Goal: Communication & Community: Answer question/provide support

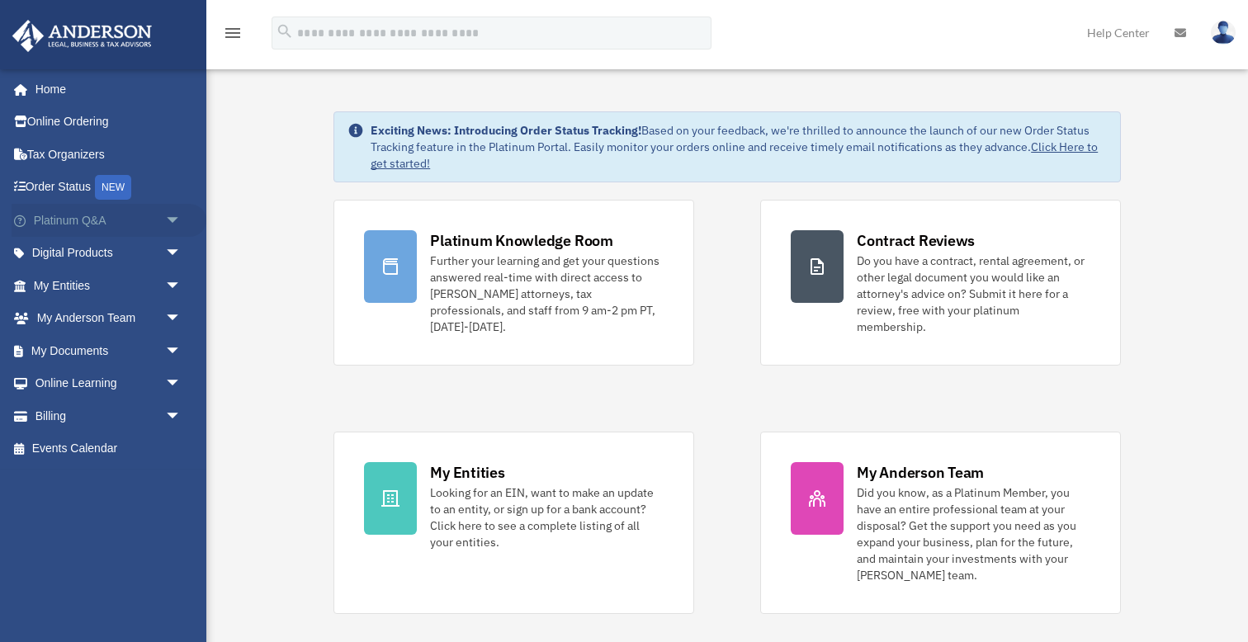
click at [169, 220] on span "arrow_drop_down" at bounding box center [181, 221] width 33 height 34
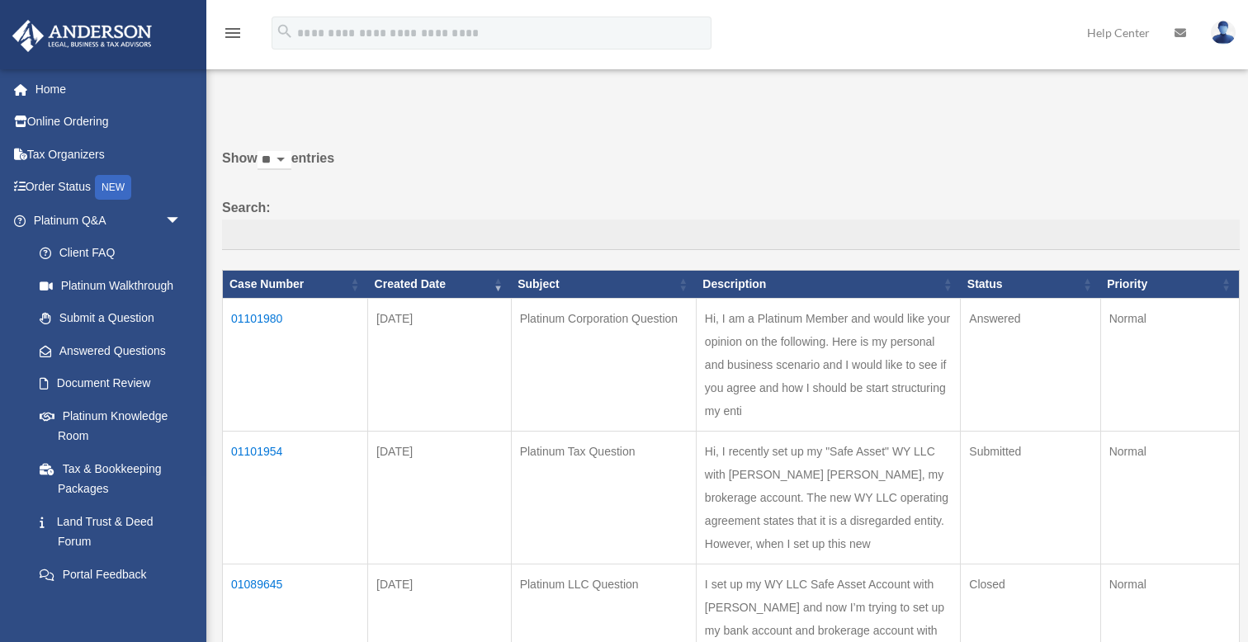
scroll to position [3, 0]
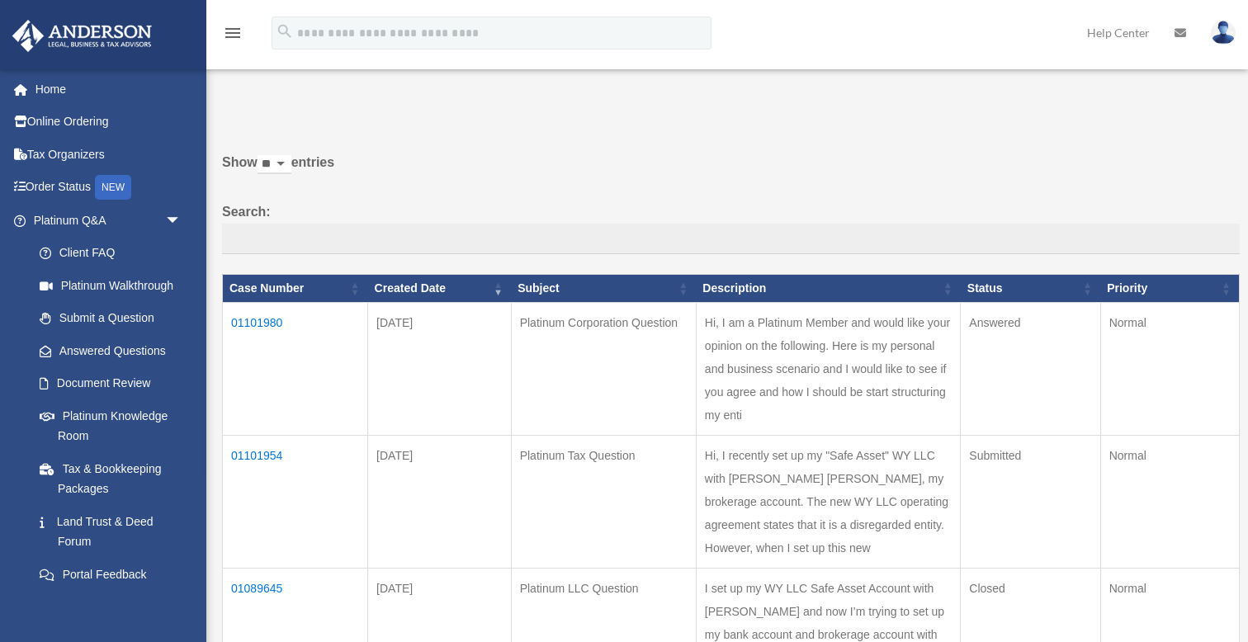
click at [266, 436] on td "01101954" at bounding box center [295, 502] width 145 height 133
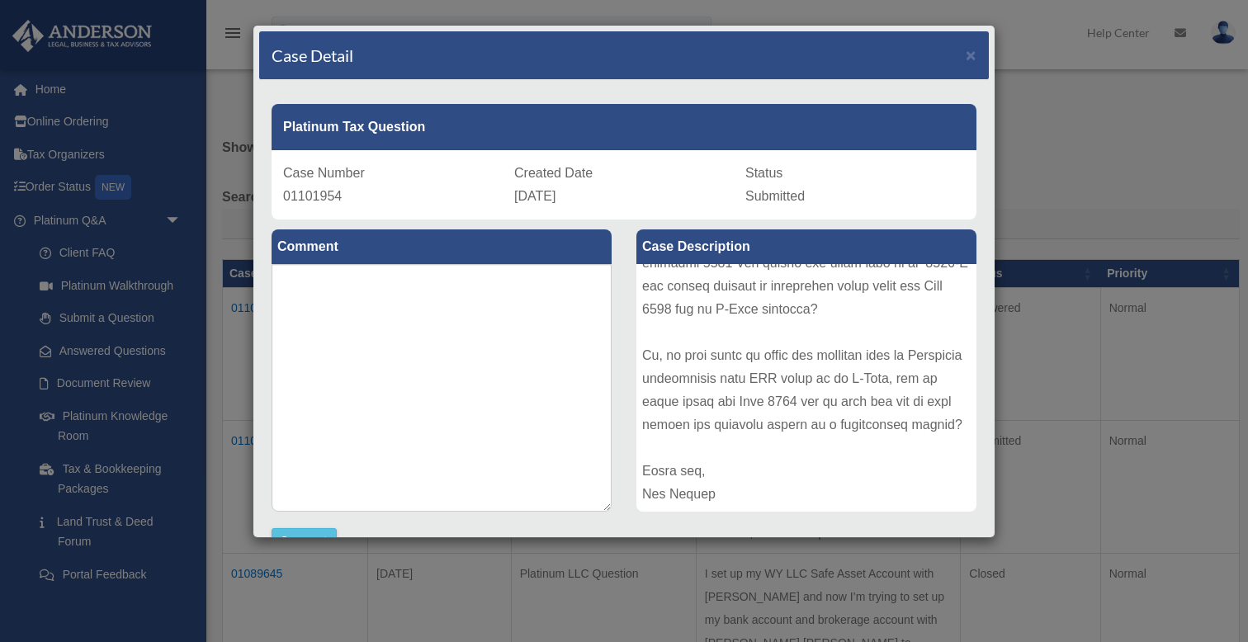
scroll to position [0, 0]
click at [973, 59] on span "×" at bounding box center [971, 54] width 11 height 19
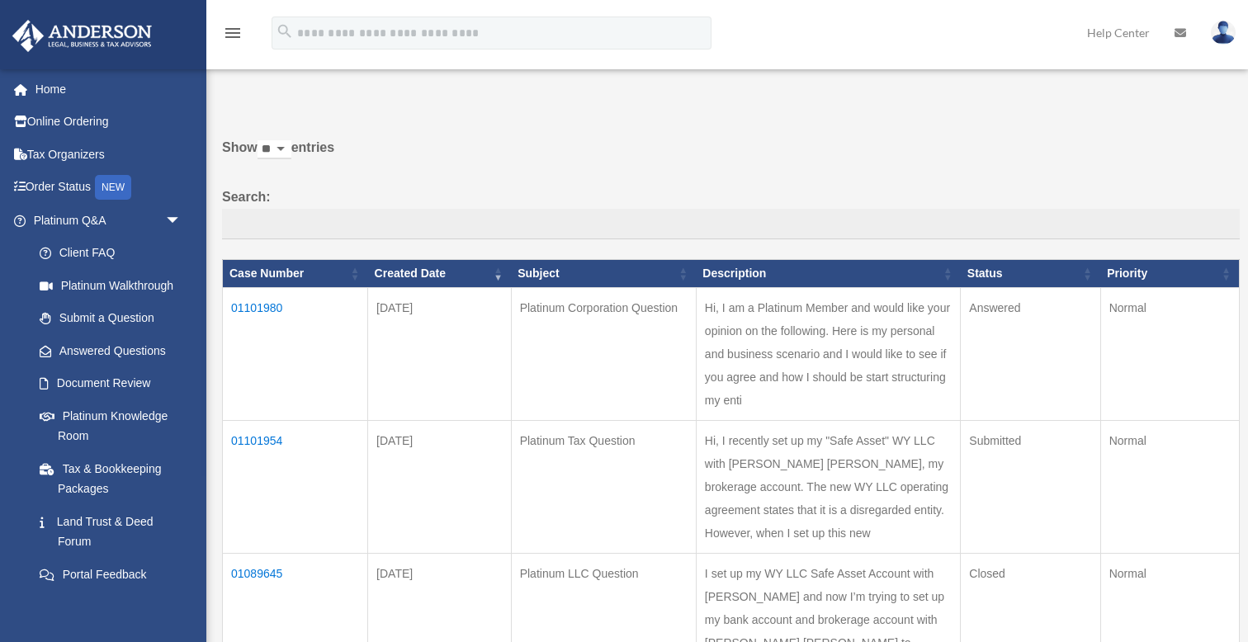
click at [248, 318] on td "01101980" at bounding box center [295, 354] width 145 height 133
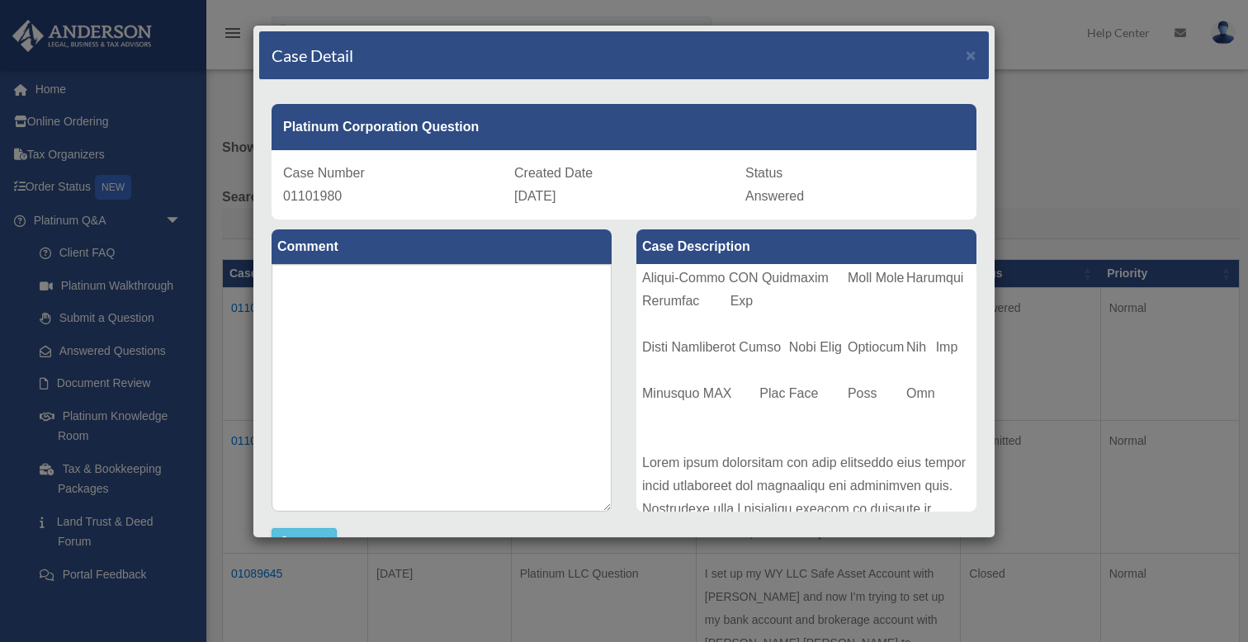
scroll to position [2088, 0]
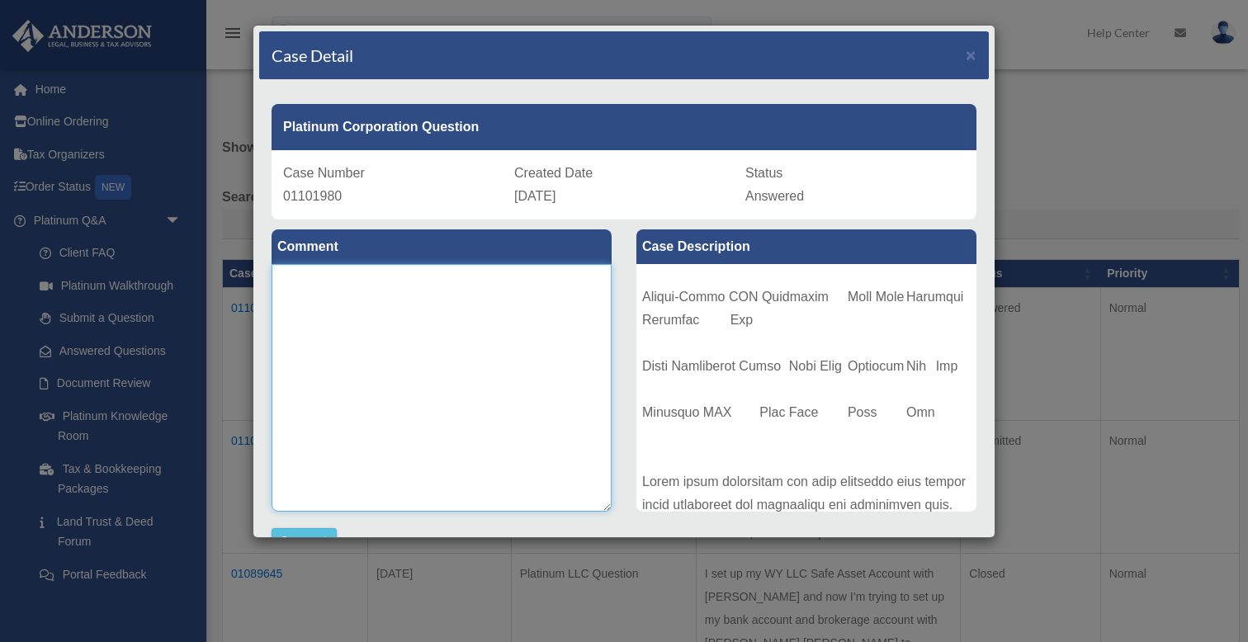
click at [420, 294] on textarea at bounding box center [442, 388] width 340 height 248
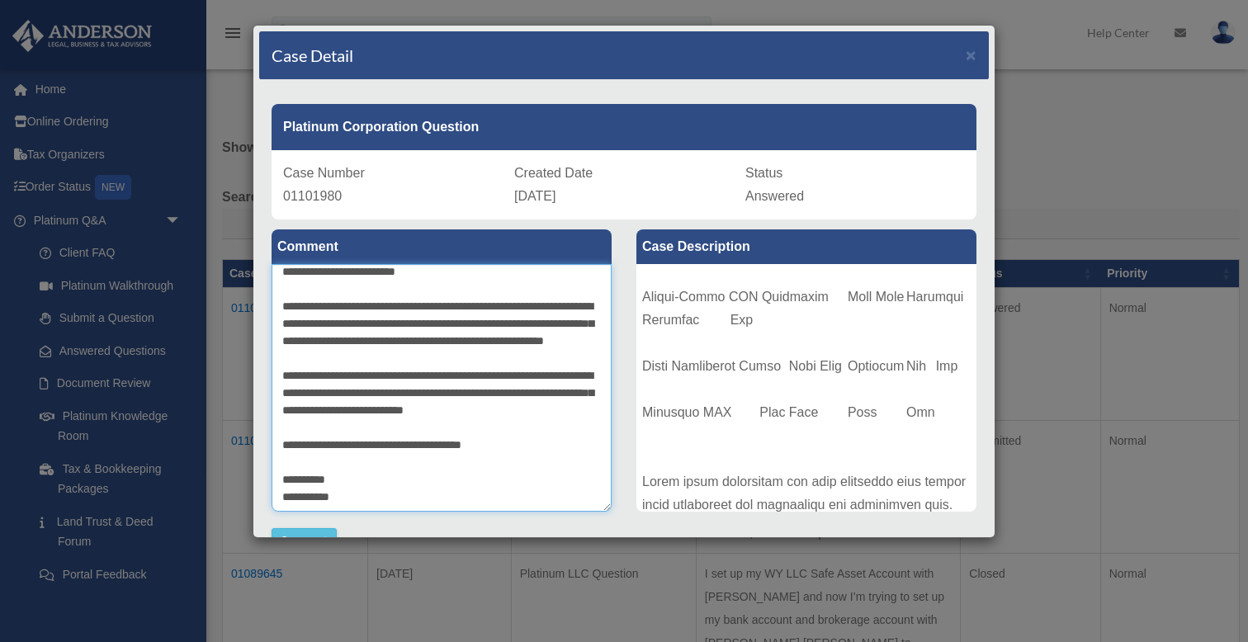
scroll to position [207, 0]
click at [515, 438] on textarea "**********" at bounding box center [442, 388] width 340 height 248
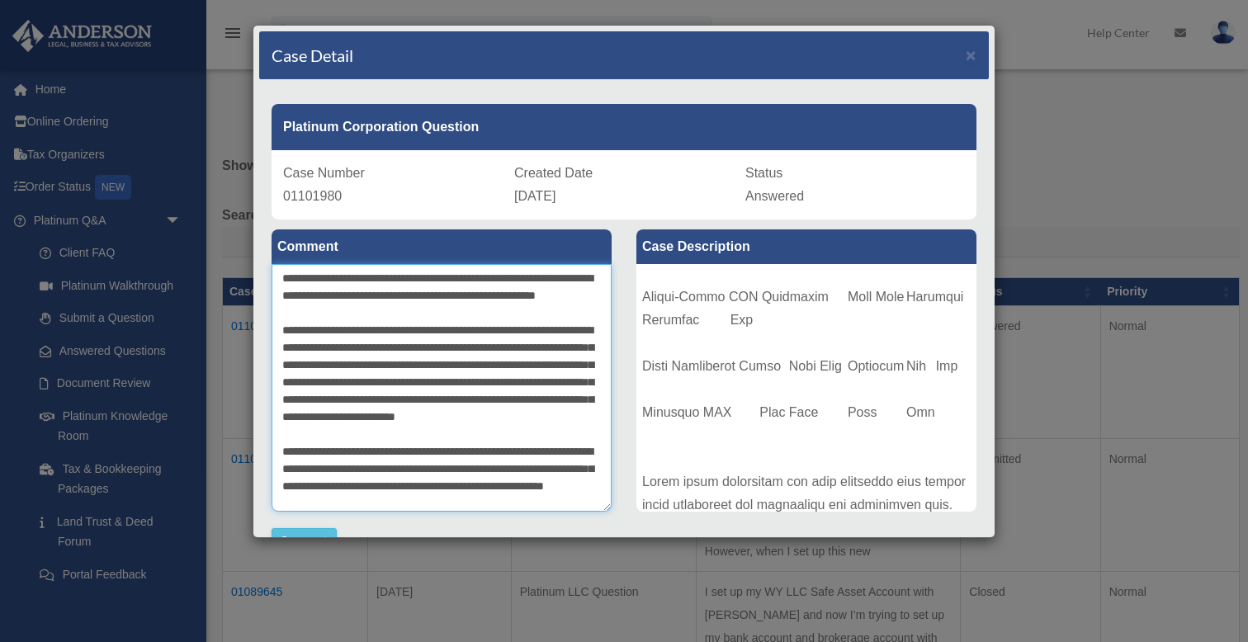
scroll to position [0, 0]
click at [415, 276] on textarea at bounding box center [442, 388] width 340 height 248
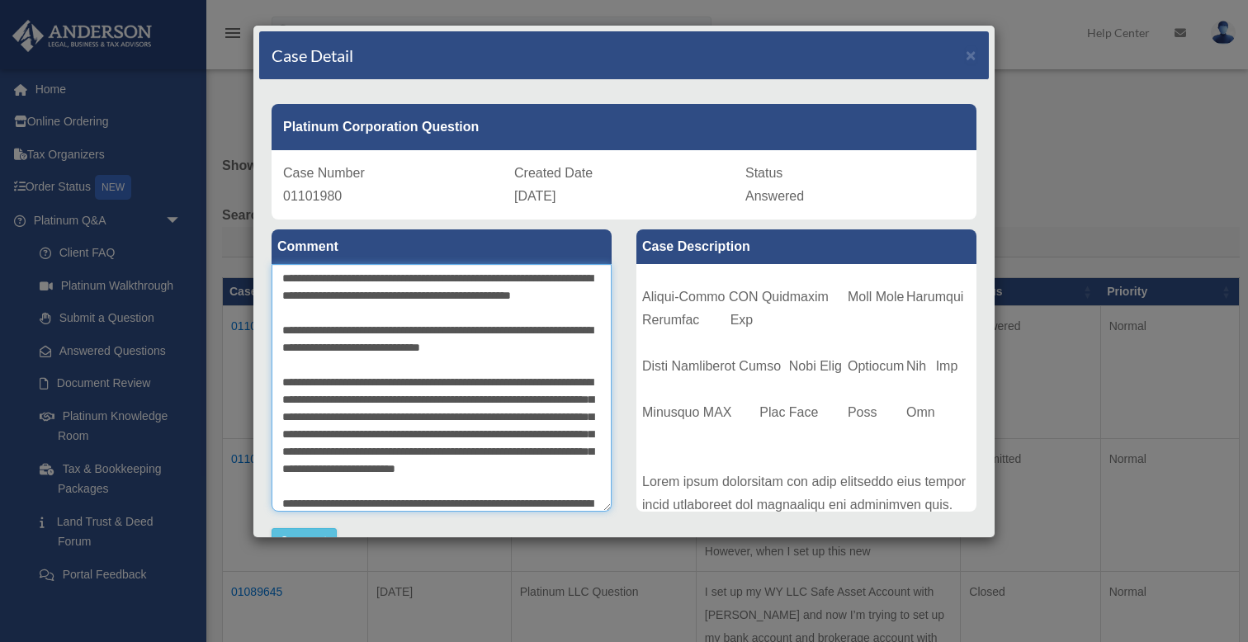
click at [280, 400] on textarea at bounding box center [442, 388] width 340 height 248
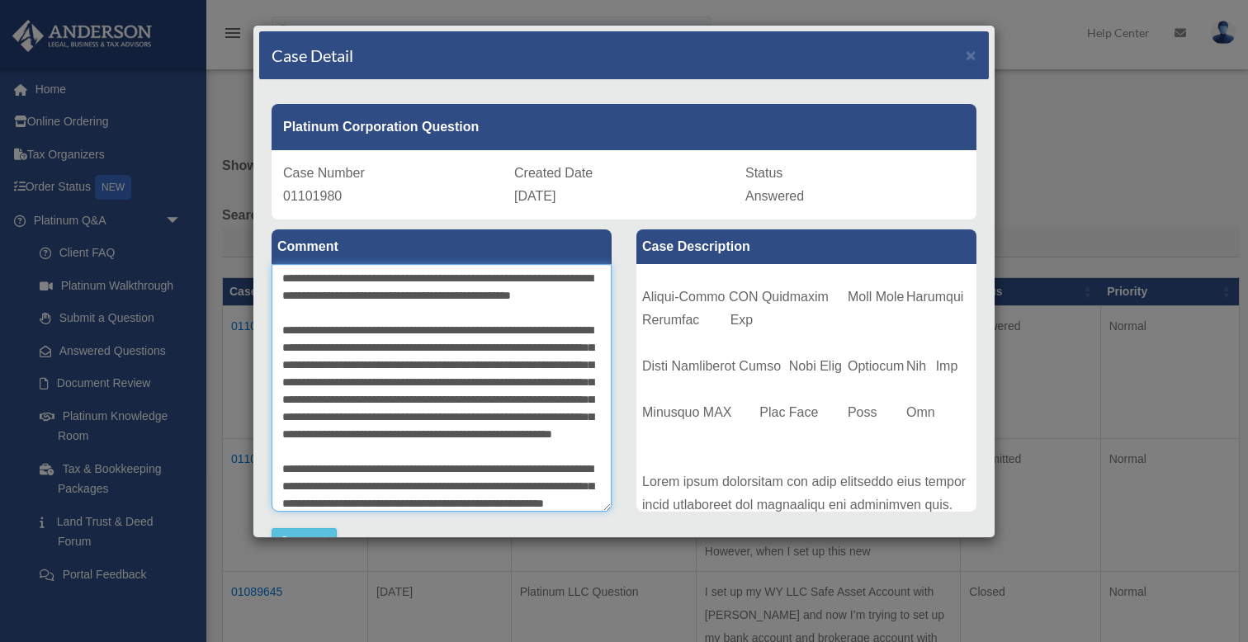
click at [487, 383] on textarea at bounding box center [442, 388] width 340 height 248
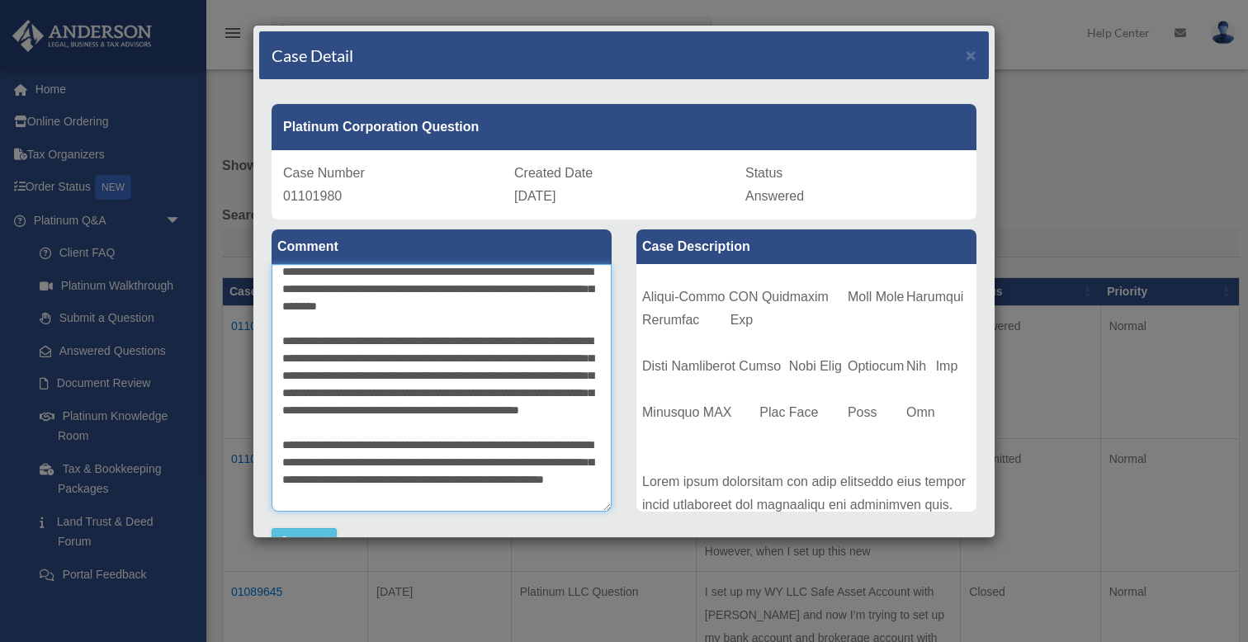
scroll to position [59, 0]
click at [421, 357] on textarea at bounding box center [442, 388] width 340 height 248
click at [577, 374] on textarea at bounding box center [442, 388] width 340 height 248
click at [460, 390] on textarea at bounding box center [442, 388] width 340 height 248
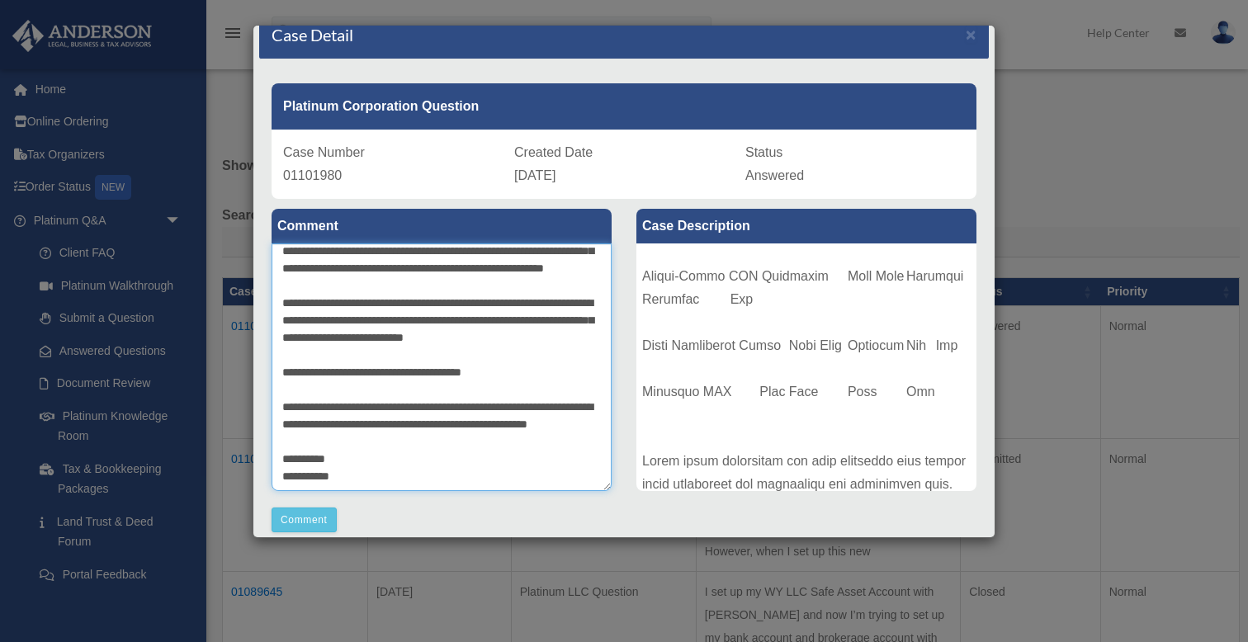
scroll to position [34, 0]
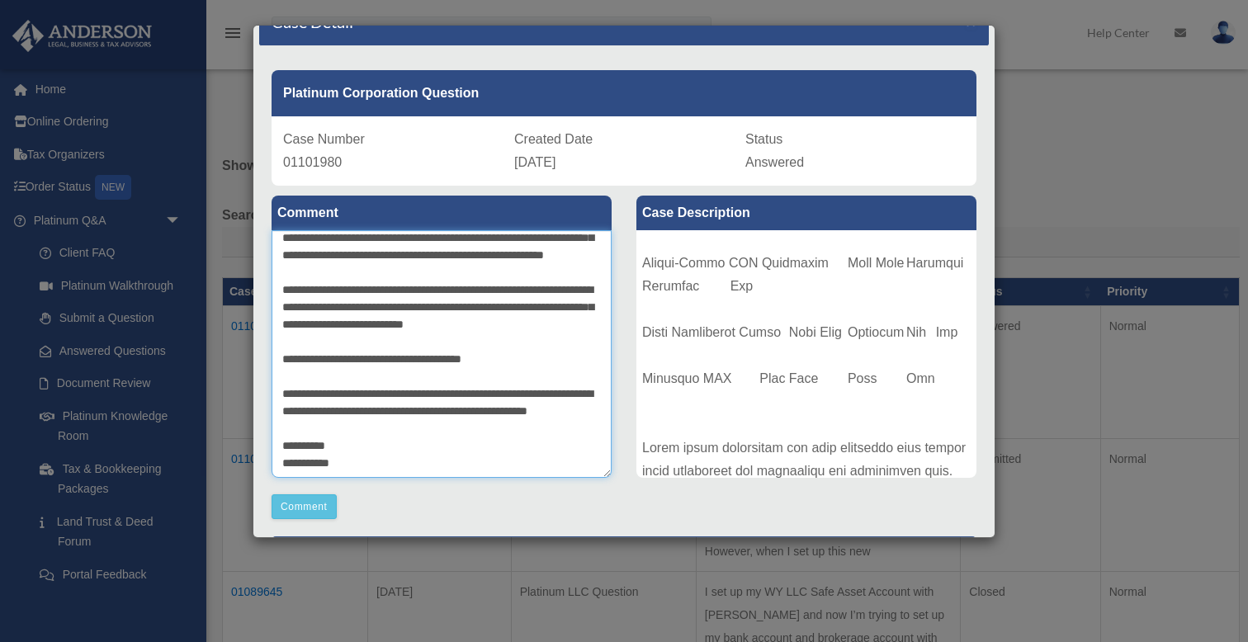
click at [442, 293] on textarea at bounding box center [442, 354] width 340 height 248
click at [477, 291] on textarea at bounding box center [442, 354] width 340 height 248
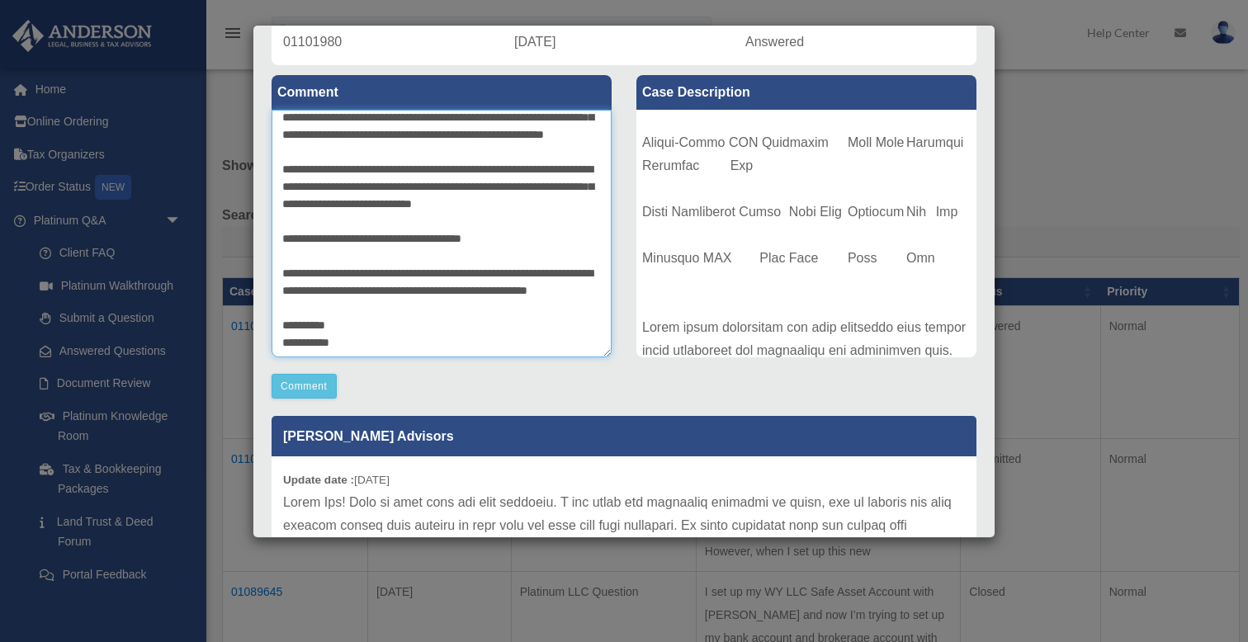
scroll to position [154, 0]
type textarea "**********"
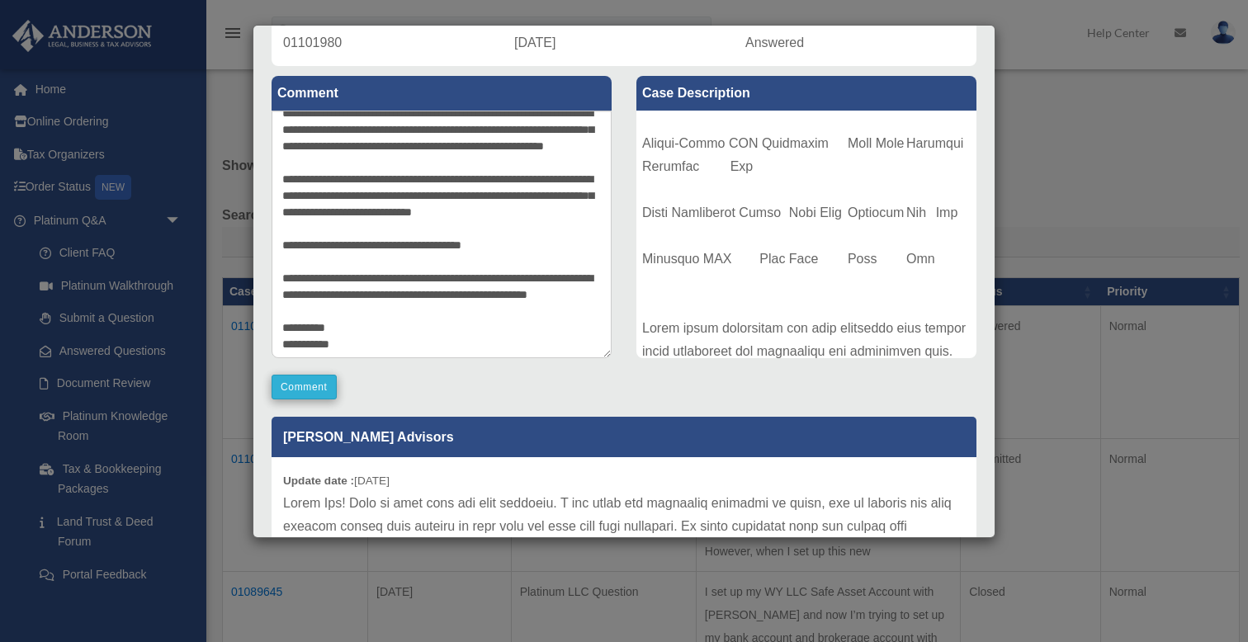
click at [316, 390] on button "Comment" at bounding box center [304, 387] width 65 height 25
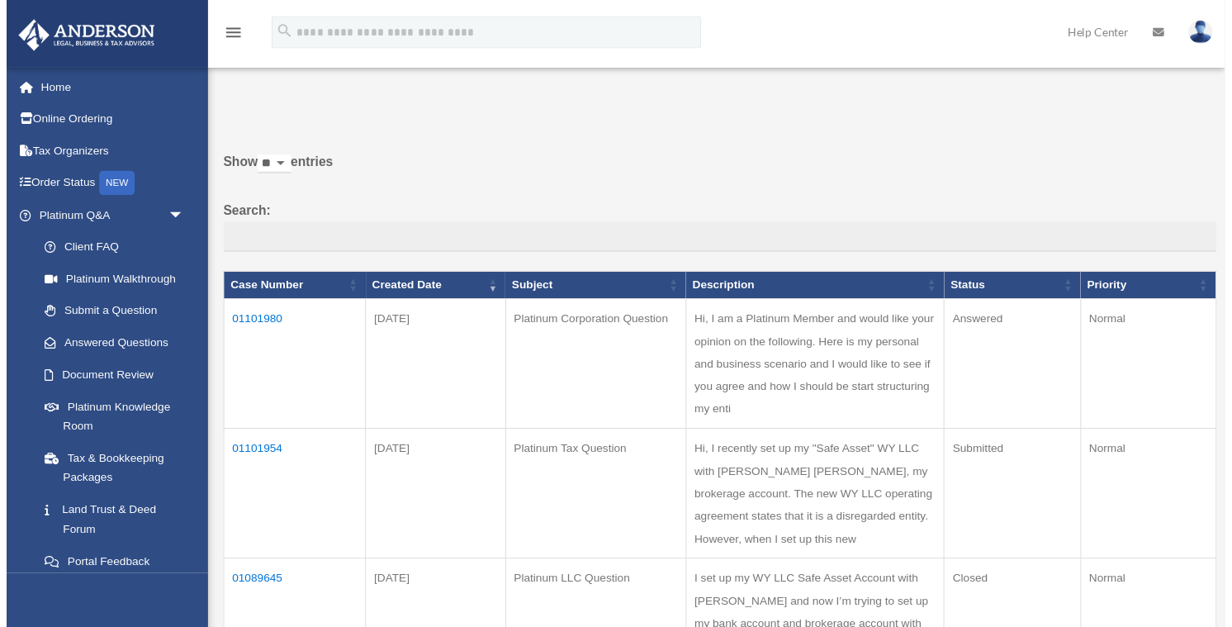
scroll to position [0, 0]
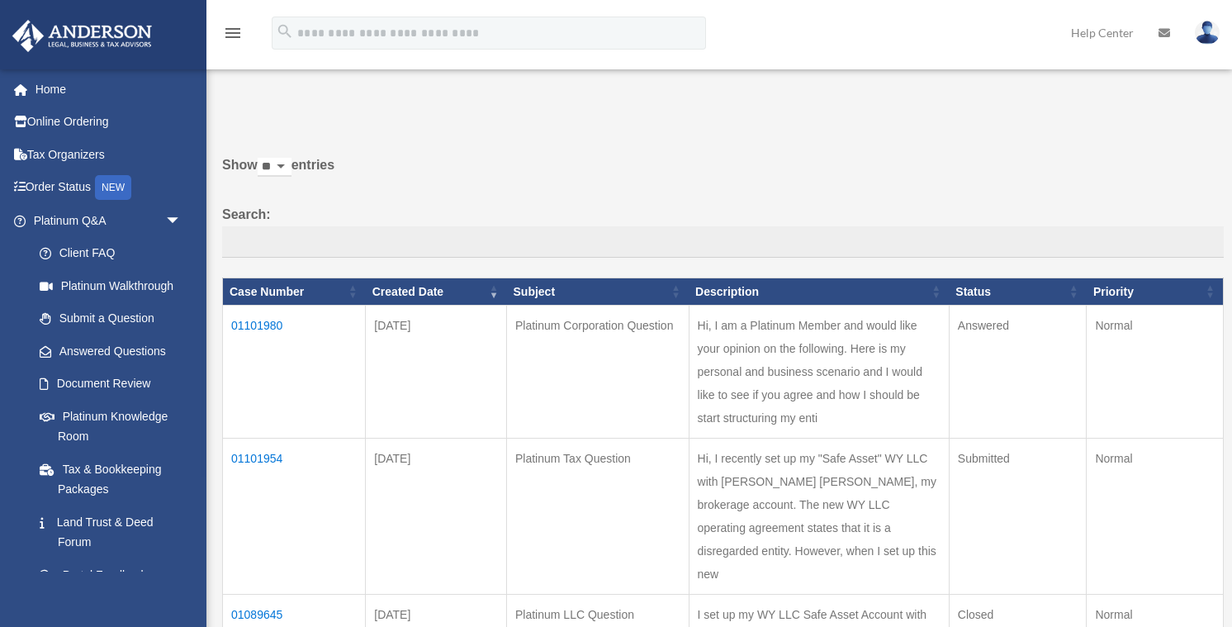
click at [459, 136] on div "Do you really want to log out? Yes No Show ** ** ** *** entries Search: Case Nu…" at bounding box center [717, 580] width 1013 height 966
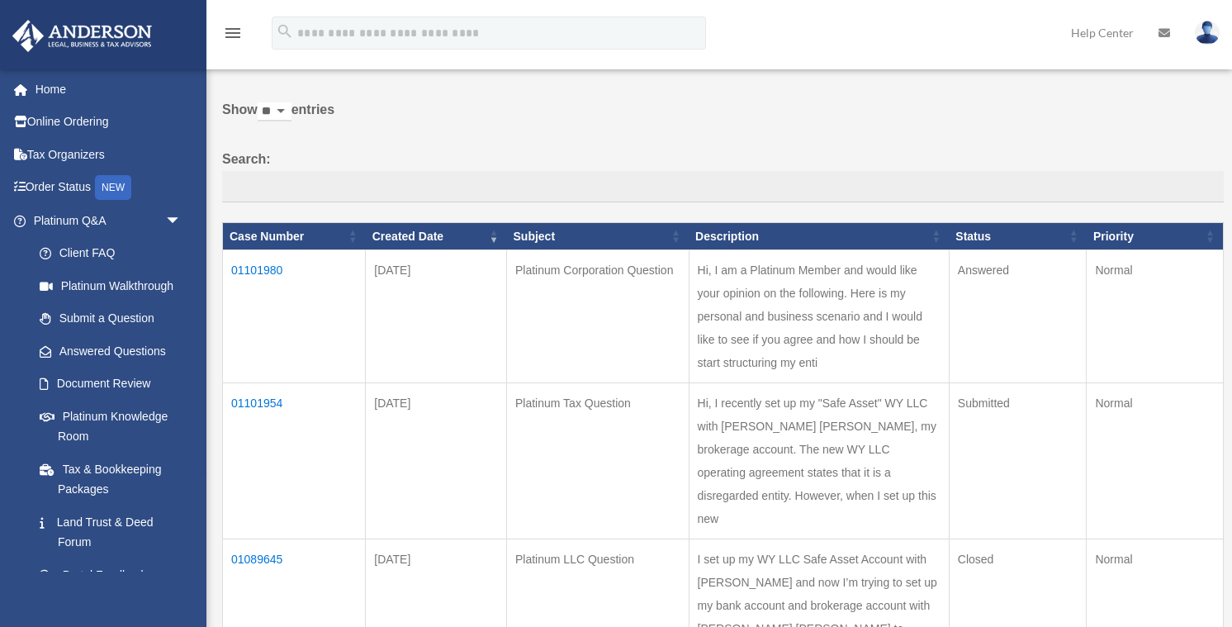
scroll to position [55, 0]
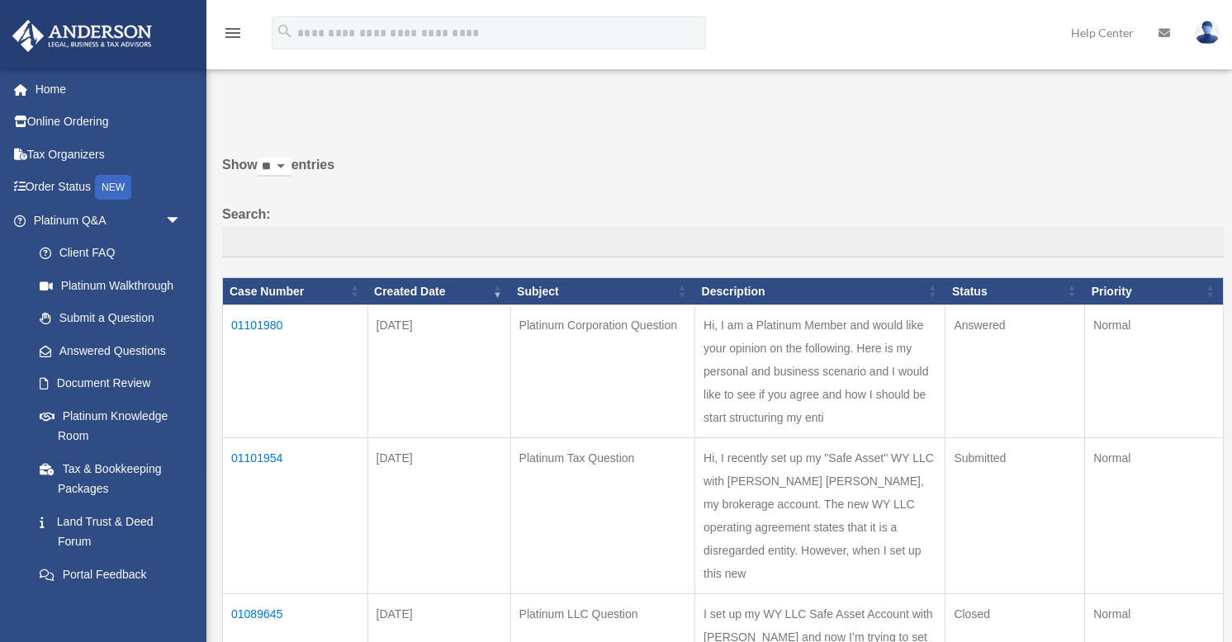
click at [256, 334] on td "01101980" at bounding box center [295, 371] width 145 height 133
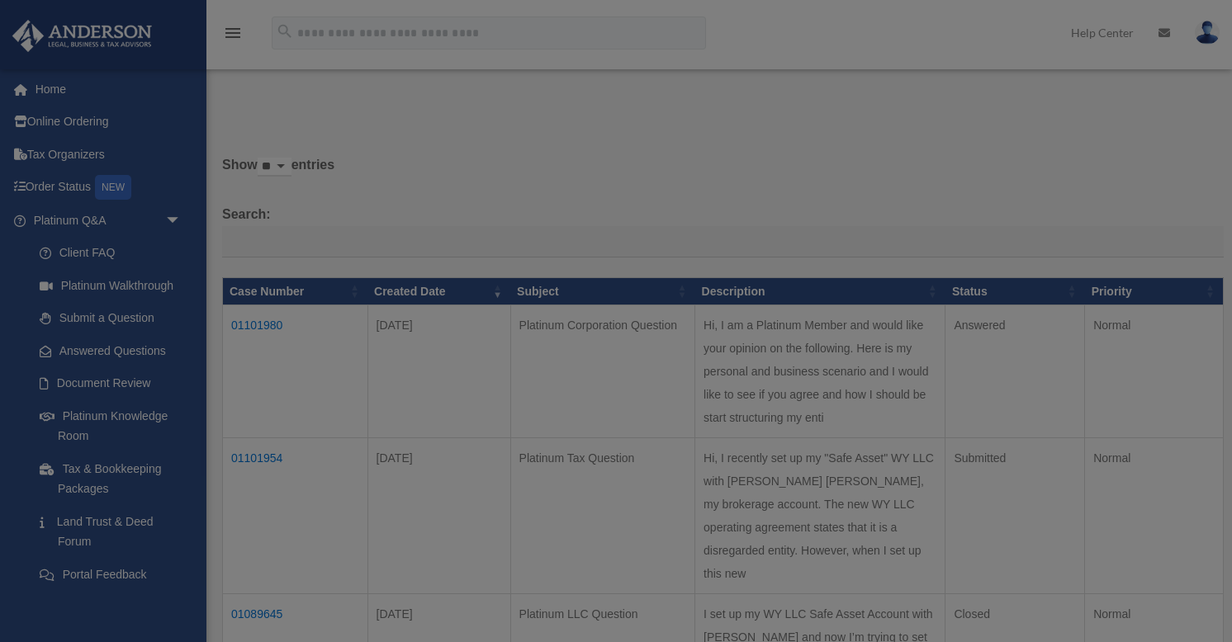
click at [256, 334] on div at bounding box center [616, 321] width 1232 height 642
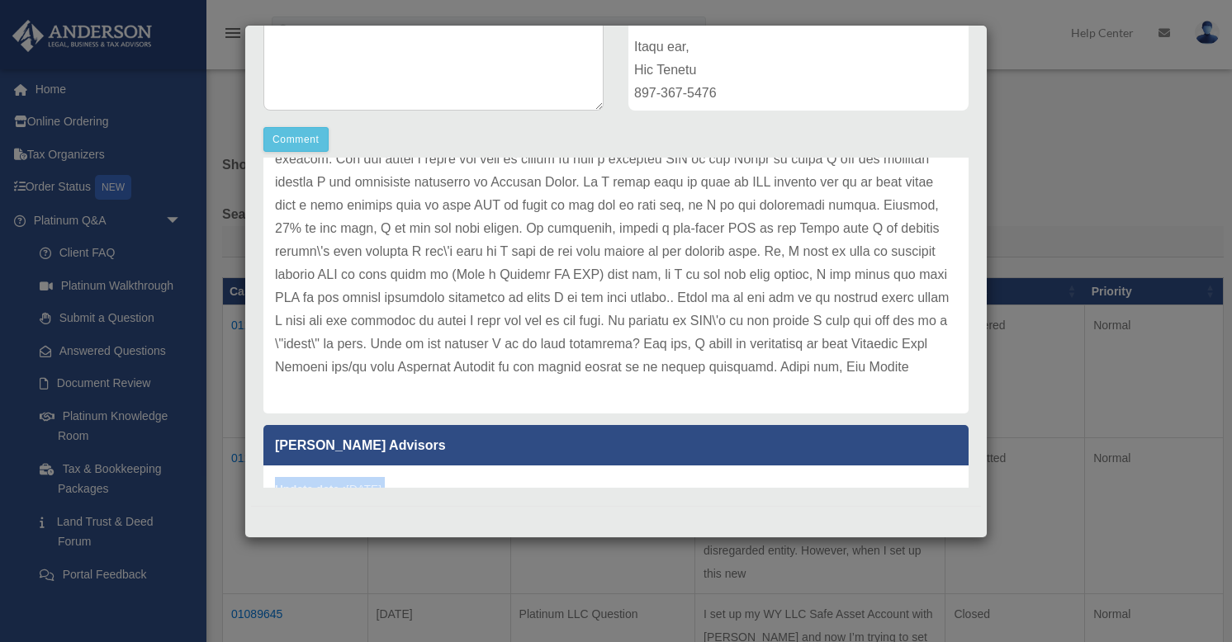
scroll to position [128, 0]
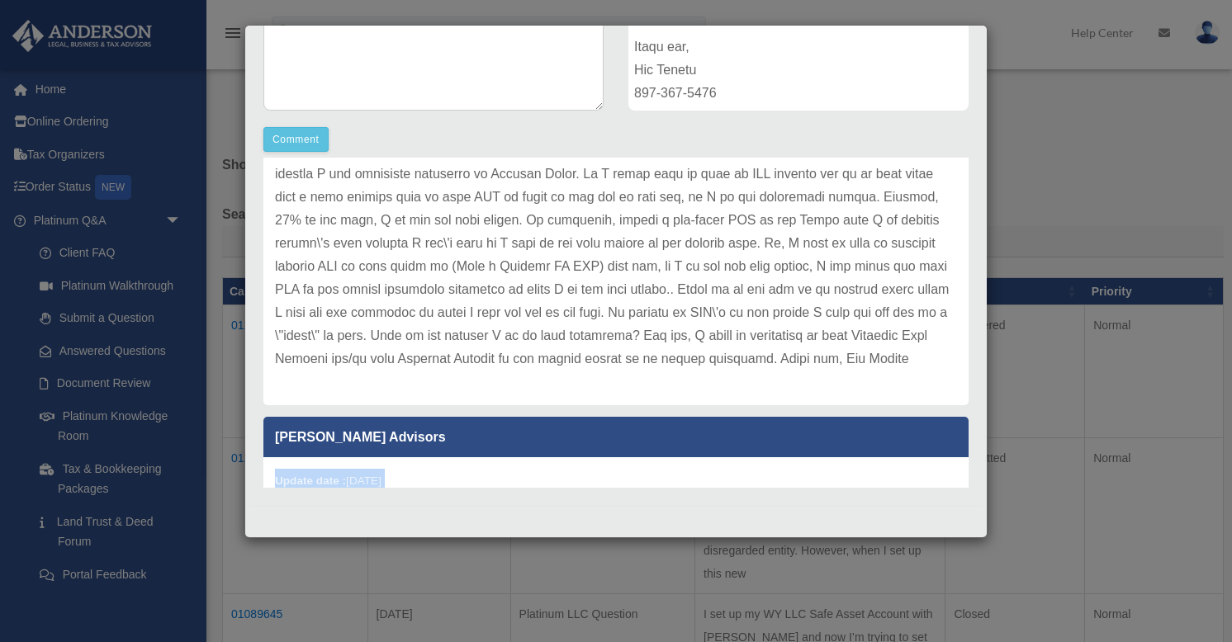
drag, startPoint x: 495, startPoint y: 442, endPoint x: 273, endPoint y: 472, distance: 224.1
copy div "Update date : 09-09-2025 Hello Tim! Glad to help give you some guidance. I see …"
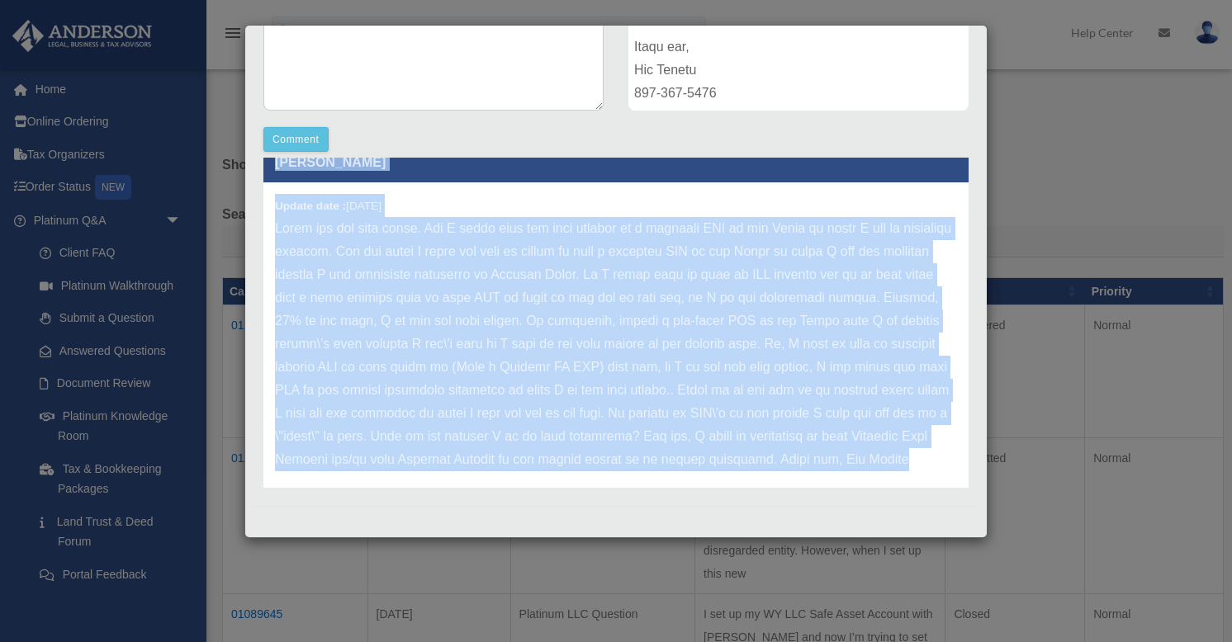
scroll to position [16, 0]
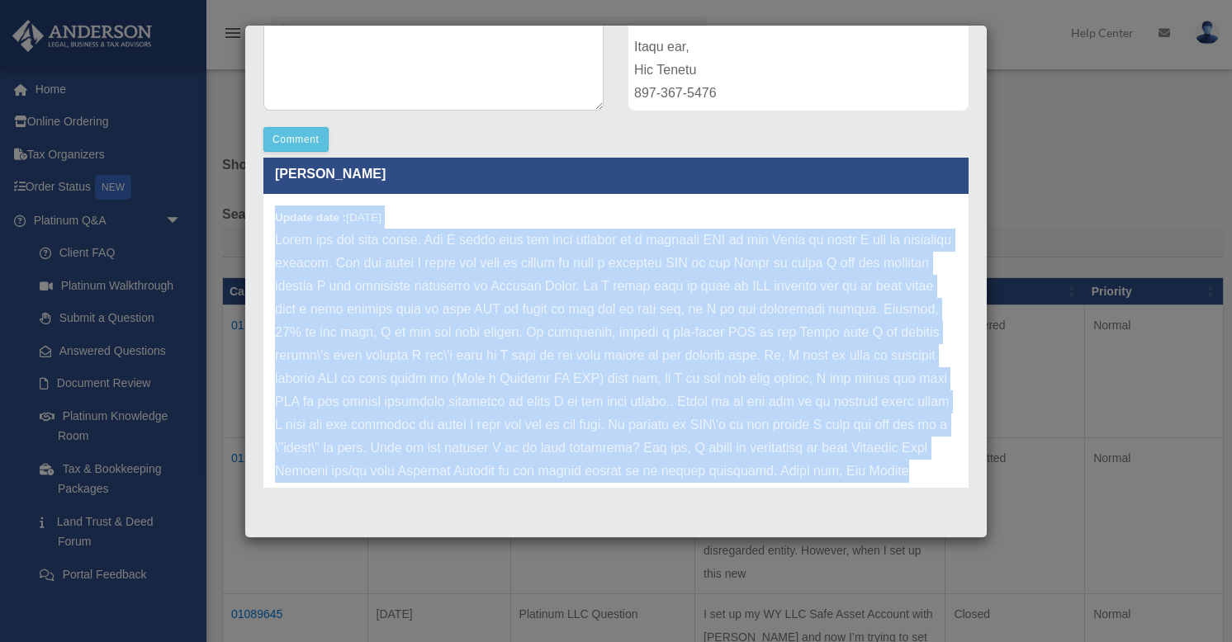
drag, startPoint x: 794, startPoint y: 311, endPoint x: 272, endPoint y: 220, distance: 530.5
click at [272, 220] on div "Update date : 09-09-2025" at bounding box center [615, 356] width 705 height 324
copy div "Update date : 09-09-2025 Thank you for your reply. And I agree with you that se…"
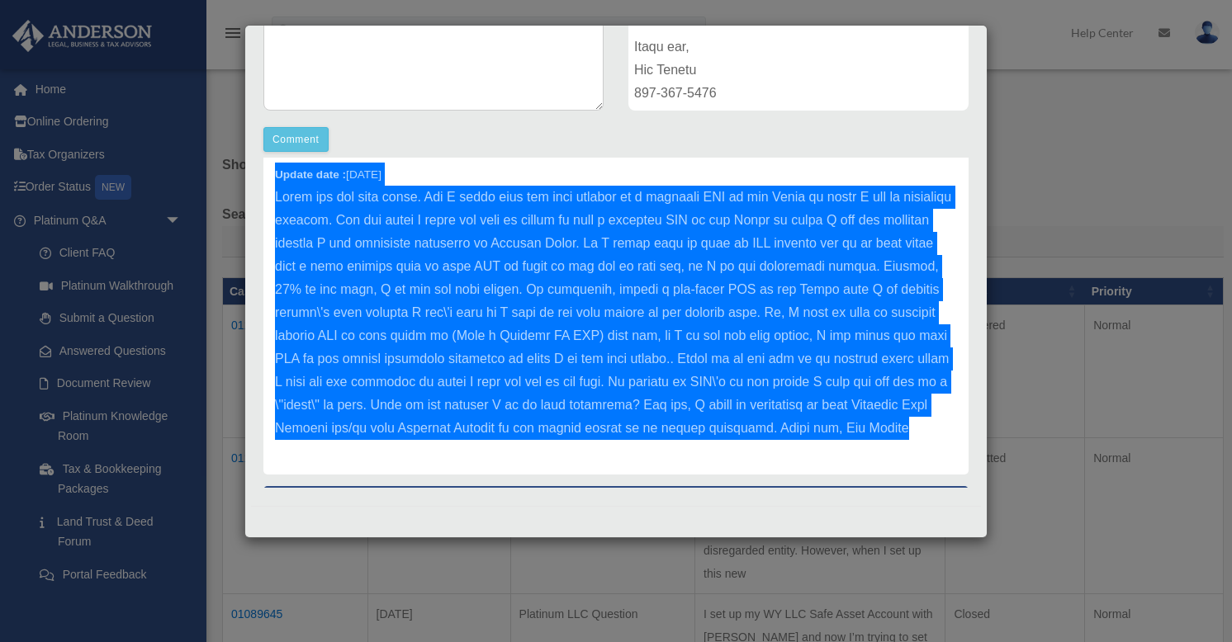
scroll to position [63, 0]
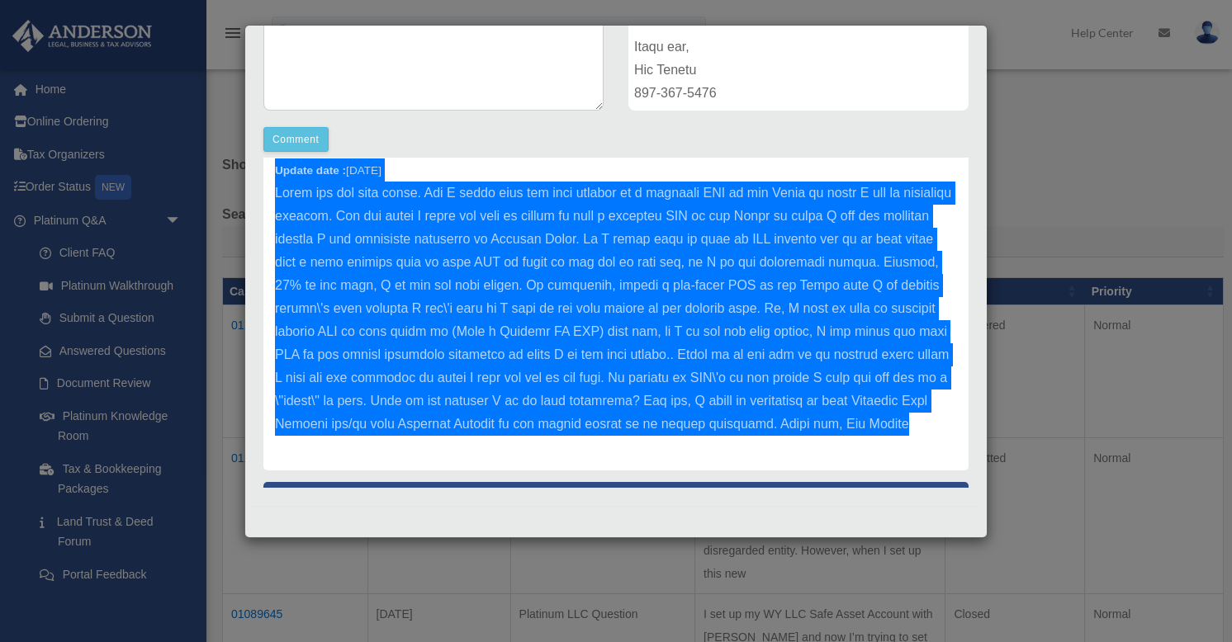
click at [603, 301] on p at bounding box center [616, 309] width 682 height 254
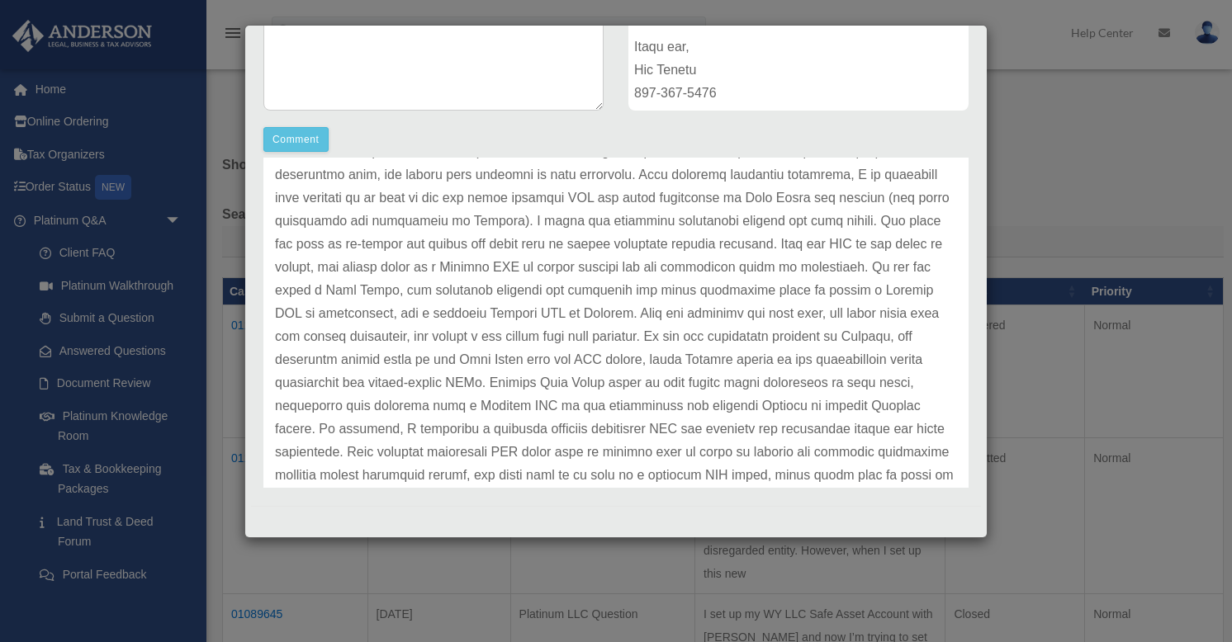
scroll to position [499, 0]
